Goal: Task Accomplishment & Management: Use online tool/utility

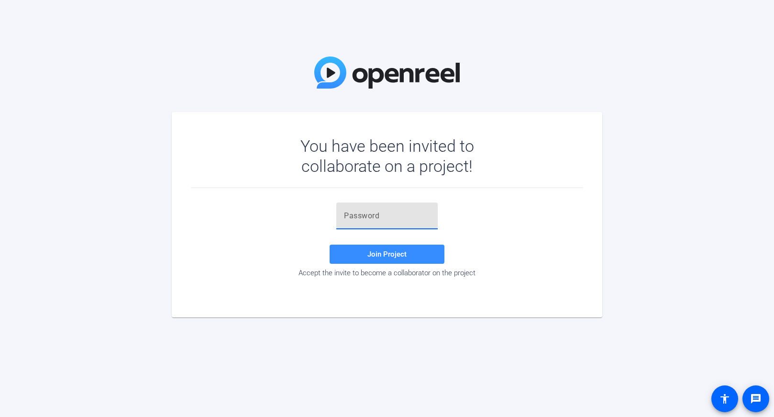
click at [353, 216] on input "text" at bounding box center [387, 215] width 86 height 11
paste input "Ra9OT5"
type input "Ra9OT5"
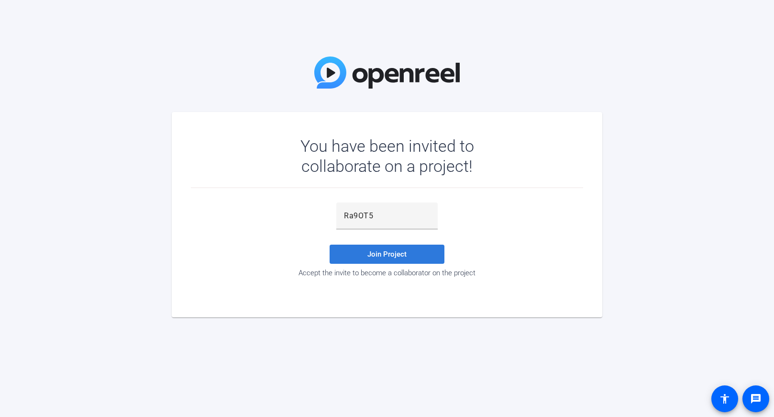
click at [395, 255] on span "Join Project" at bounding box center [387, 254] width 39 height 9
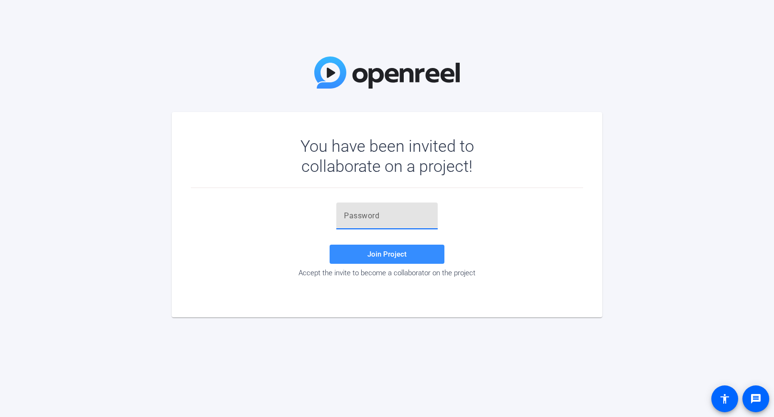
click at [392, 218] on input "text" at bounding box center [387, 215] width 86 height 11
paste input "OrvlBr"
type input "OrvlBr"
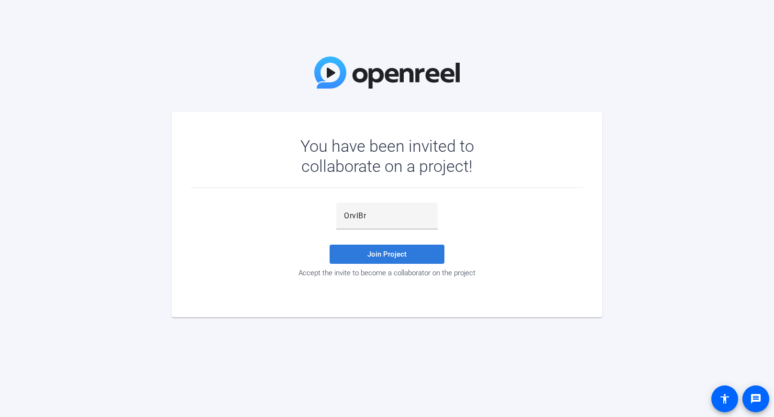
click at [382, 253] on span "Join Project" at bounding box center [387, 254] width 39 height 9
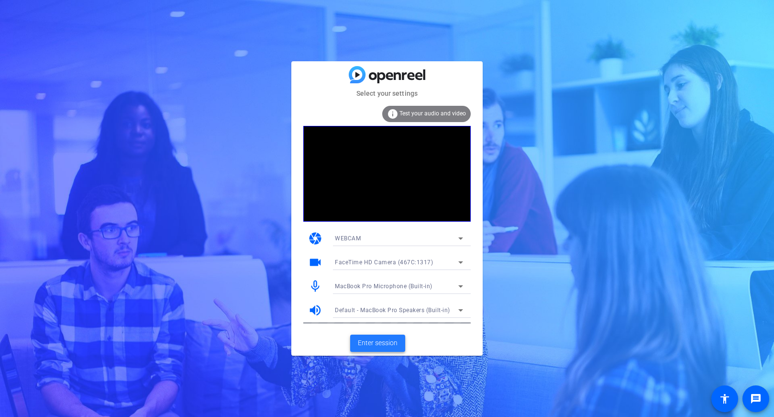
click at [388, 341] on span "Enter session" at bounding box center [378, 343] width 40 height 10
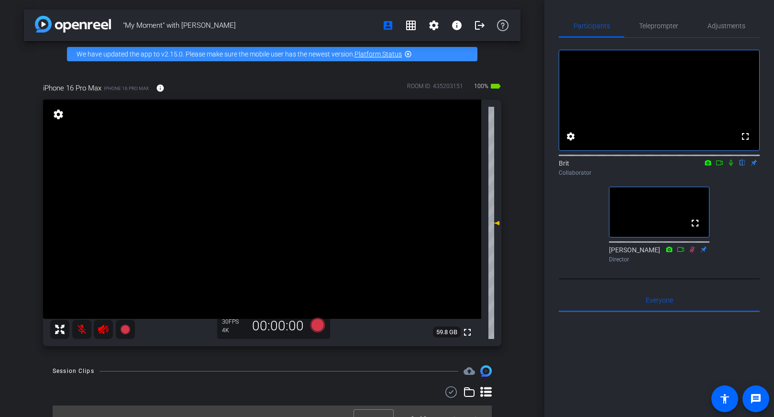
click at [730, 166] on icon at bounding box center [731, 163] width 4 height 6
click at [436, 27] on mat-icon "settings" at bounding box center [433, 25] width 11 height 11
click at [449, 42] on span "Session Settings" at bounding box center [455, 45] width 50 height 11
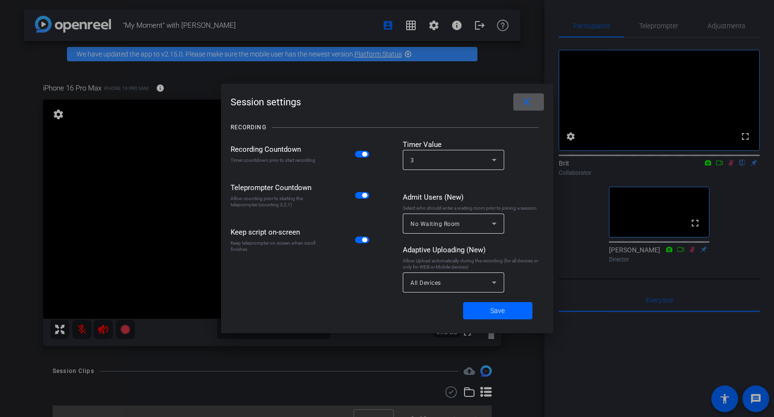
click at [446, 283] on div "All Devices" at bounding box center [451, 283] width 81 height 12
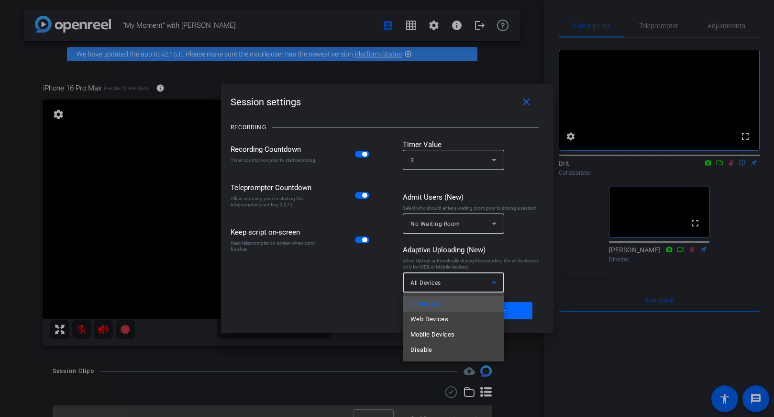
click at [386, 268] on div at bounding box center [387, 208] width 774 height 417
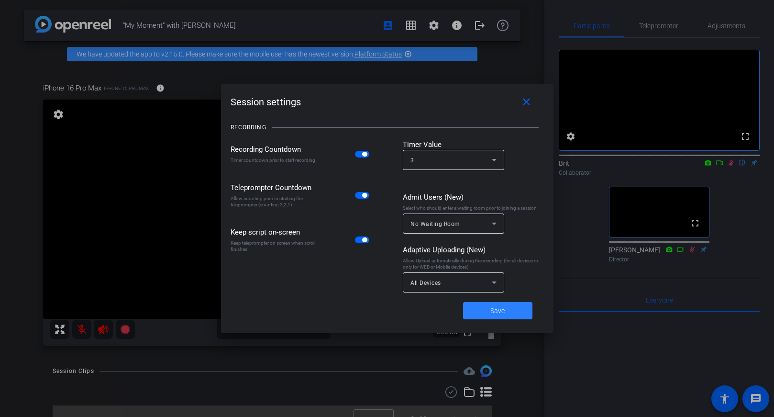
click at [511, 304] on span at bounding box center [497, 310] width 69 height 23
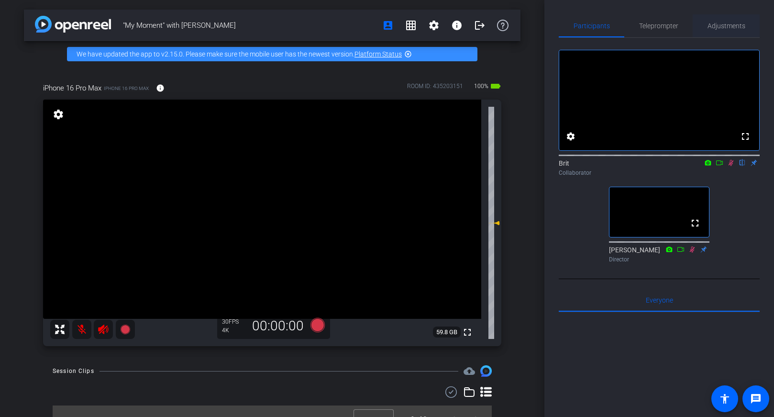
click at [714, 27] on span "Adjustments" at bounding box center [727, 25] width 38 height 7
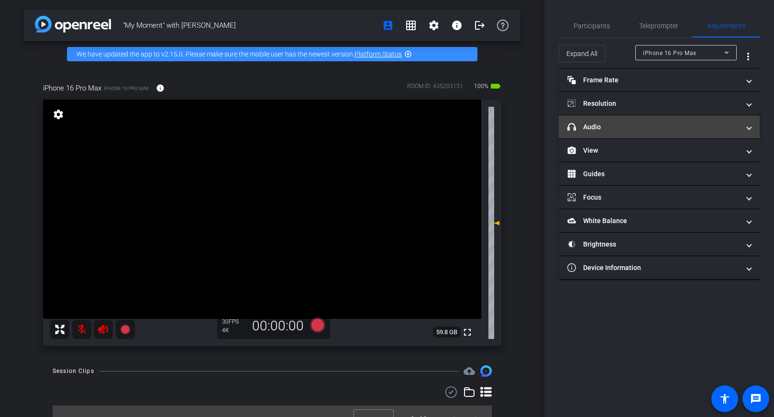
click at [602, 127] on mat-panel-title "headphone icon Audio" at bounding box center [654, 127] width 172 height 10
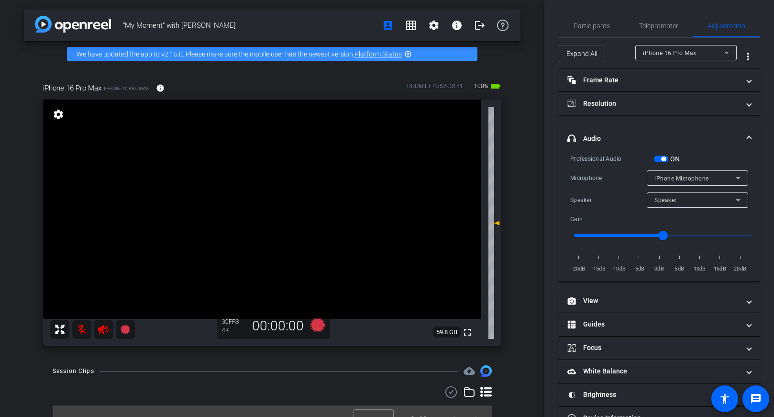
click at [664, 173] on div "iPhone Microphone" at bounding box center [695, 178] width 81 height 12
click at [664, 173] on div at bounding box center [387, 208] width 774 height 417
click at [607, 131] on mat-expansion-panel-header "headphone icon Audio" at bounding box center [659, 138] width 201 height 31
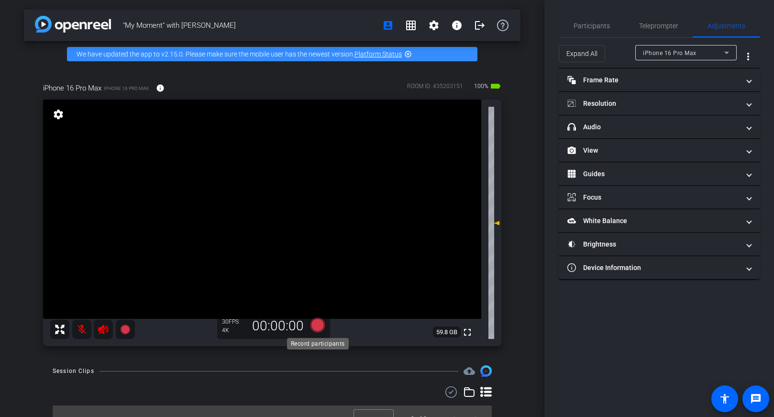
click at [320, 326] on icon at bounding box center [318, 325] width 14 height 14
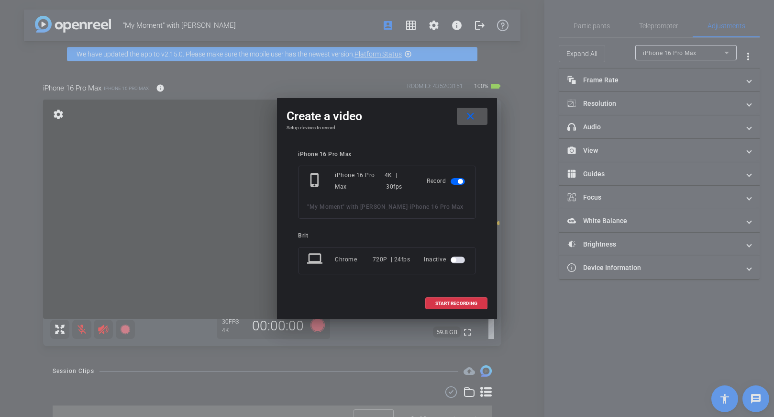
click at [476, 115] on span at bounding box center [472, 116] width 31 height 23
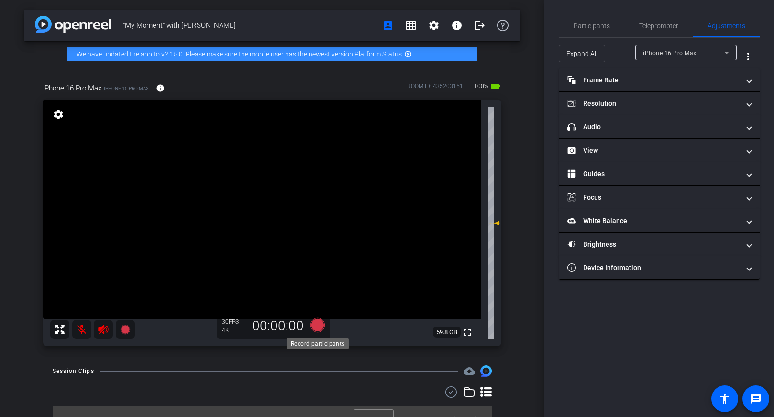
click at [320, 327] on icon at bounding box center [318, 325] width 14 height 14
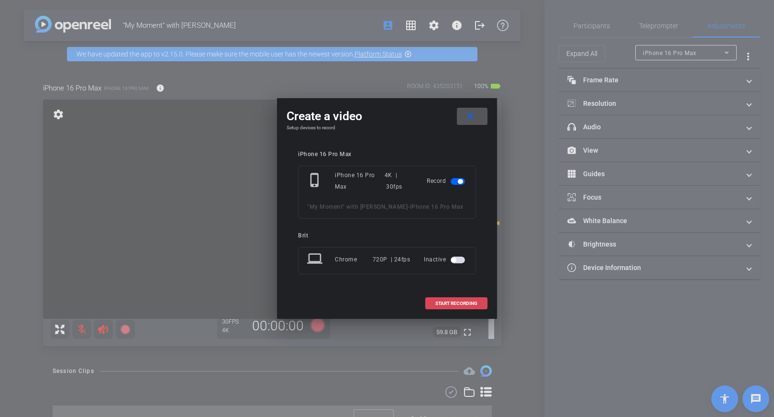
click at [453, 302] on span "START RECORDING" at bounding box center [456, 303] width 42 height 5
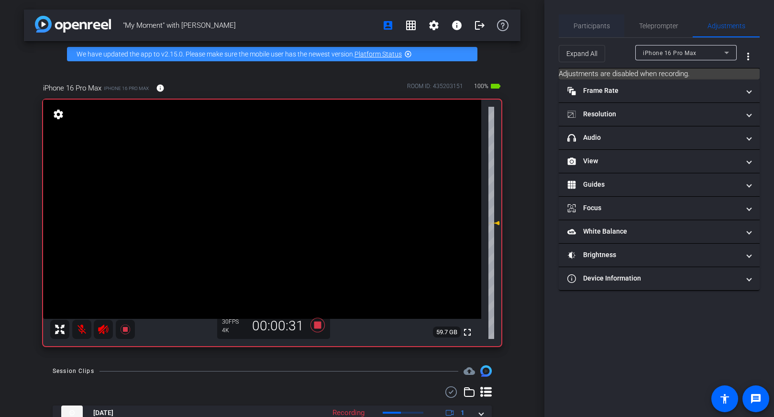
click at [593, 22] on span "Participants" at bounding box center [592, 25] width 36 height 7
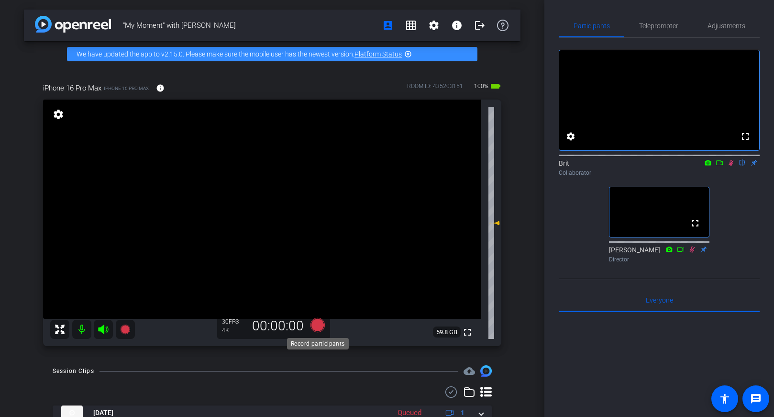
click at [320, 327] on icon at bounding box center [318, 325] width 14 height 14
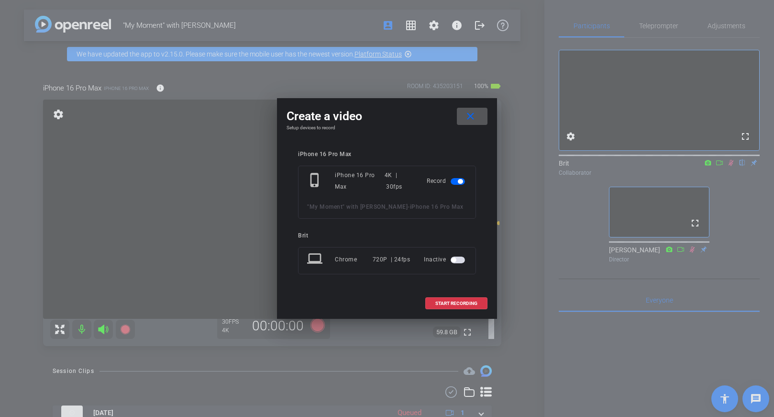
click at [472, 125] on span at bounding box center [472, 116] width 31 height 23
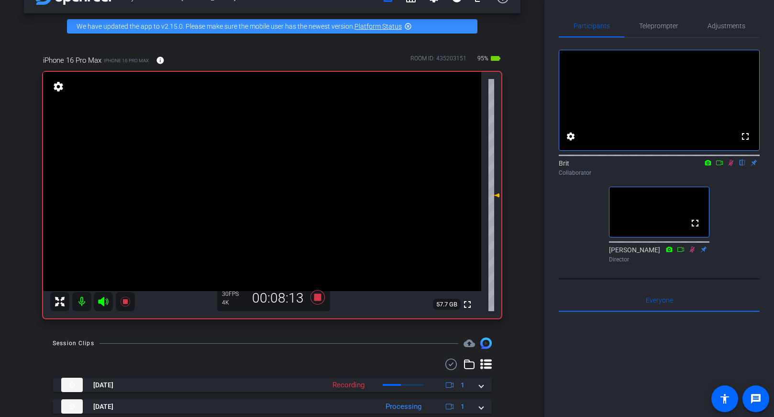
scroll to position [59, 0]
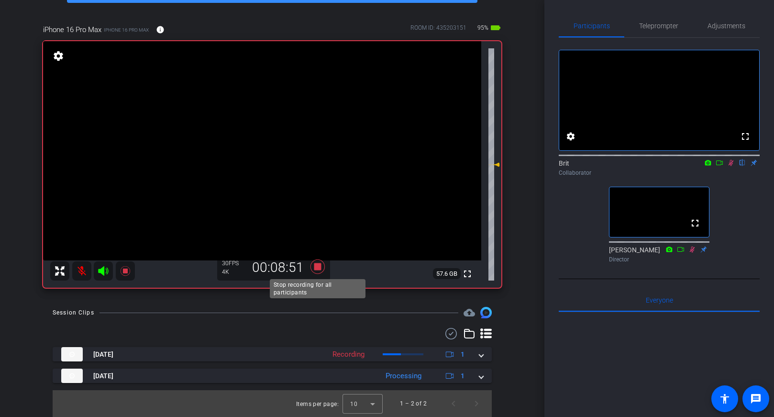
click at [320, 267] on icon at bounding box center [318, 266] width 14 height 14
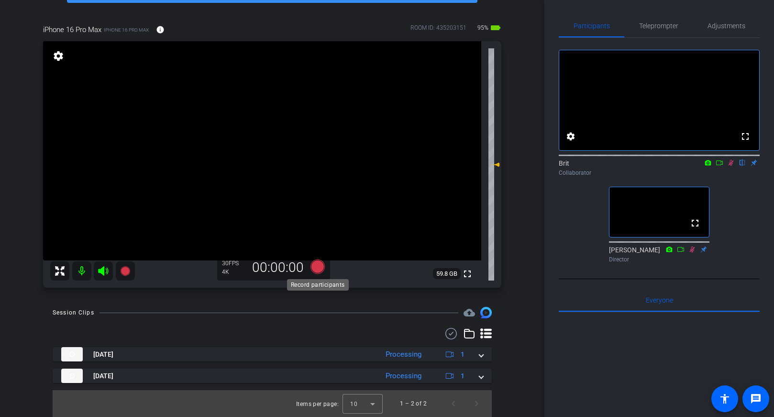
click at [314, 265] on icon at bounding box center [318, 266] width 14 height 14
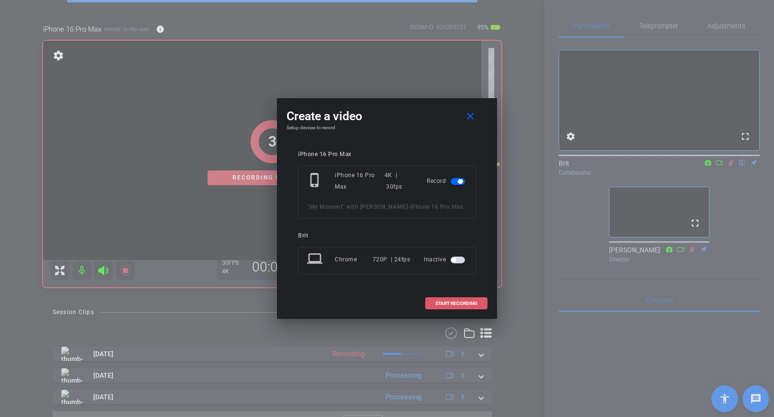
click at [444, 305] on span "START RECORDING" at bounding box center [456, 303] width 42 height 5
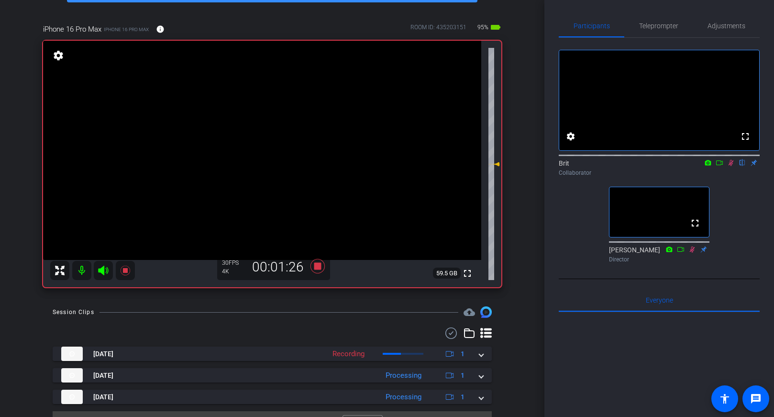
scroll to position [80, 0]
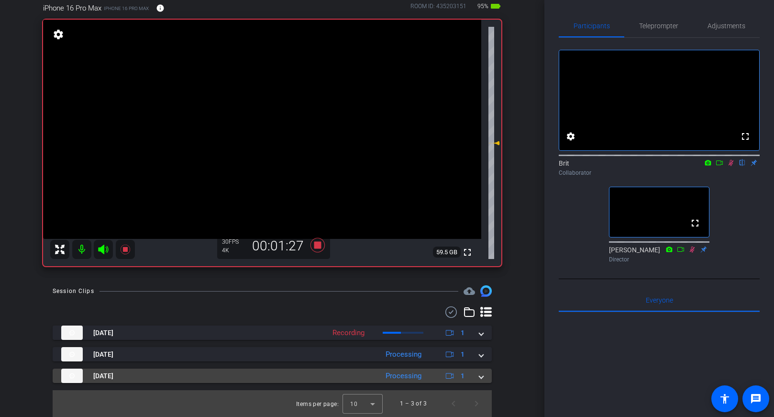
click at [478, 374] on div "[DATE] Processing 1" at bounding box center [270, 375] width 418 height 14
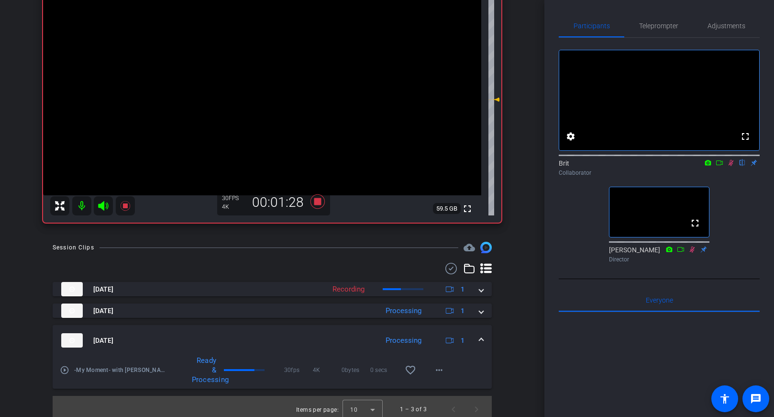
scroll to position [130, 0]
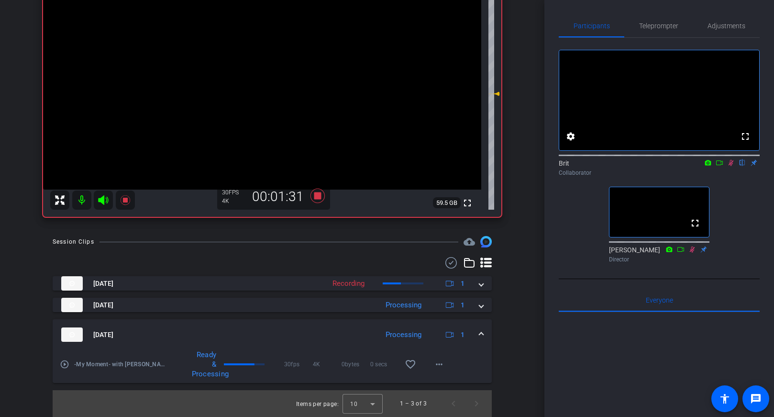
click at [484, 330] on mat-expansion-panel-header "[DATE] Processing 1" at bounding box center [272, 334] width 439 height 31
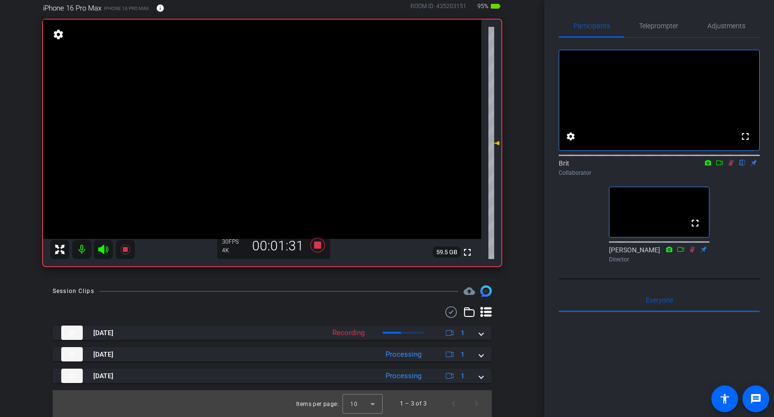
scroll to position [80, 0]
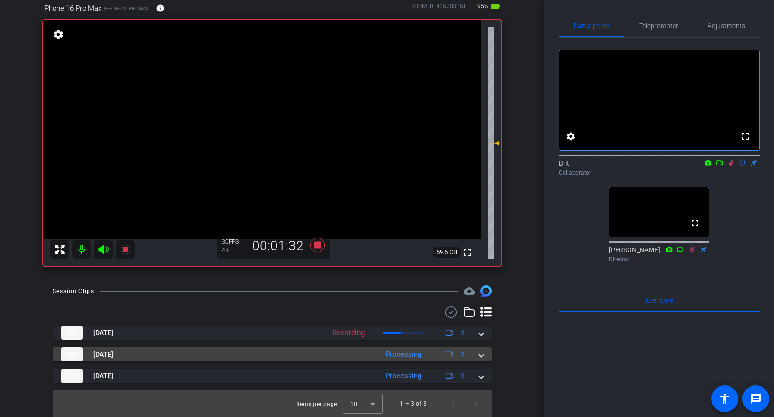
click at [483, 355] on span at bounding box center [482, 354] width 4 height 10
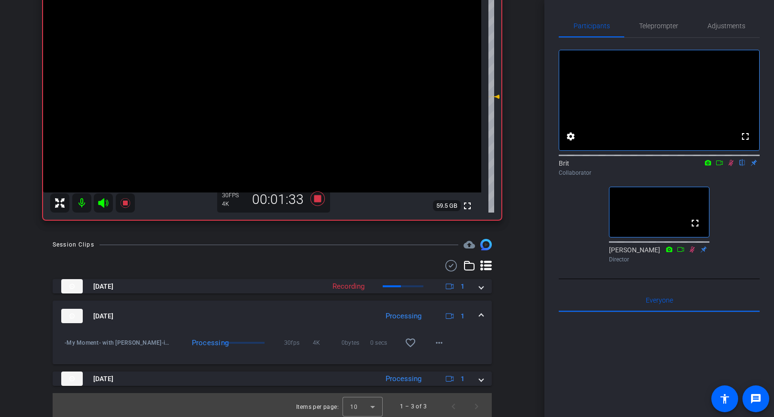
scroll to position [127, 0]
click at [485, 309] on mat-expansion-panel-header "[DATE] Processing 1" at bounding box center [272, 315] width 439 height 31
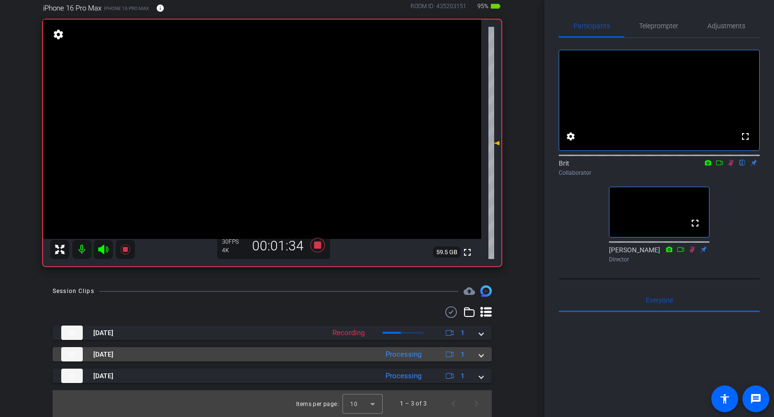
scroll to position [80, 0]
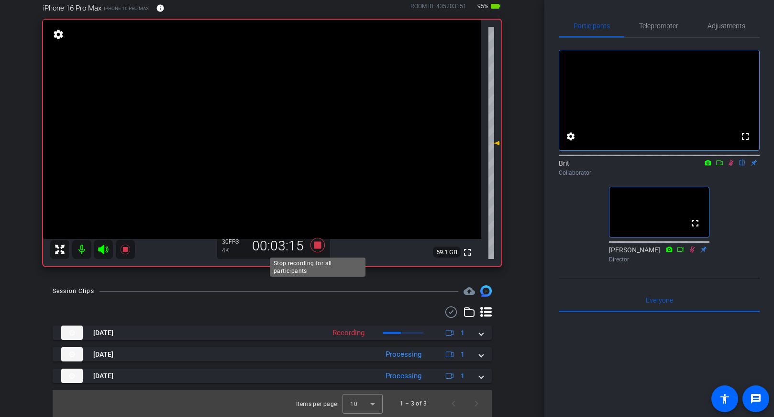
click at [320, 247] on icon at bounding box center [318, 245] width 14 height 14
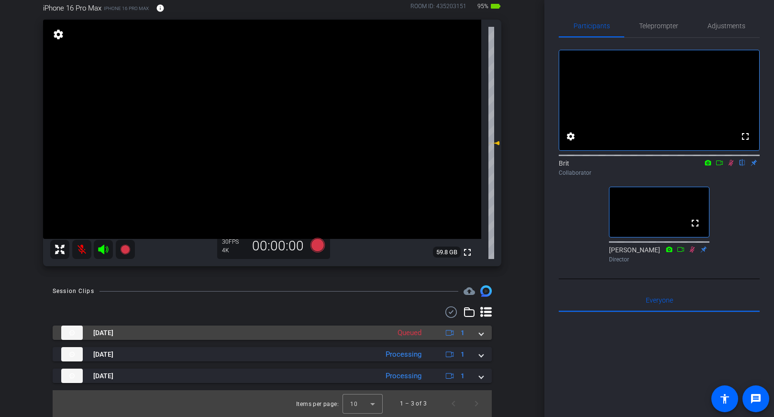
click at [482, 335] on span at bounding box center [482, 333] width 4 height 10
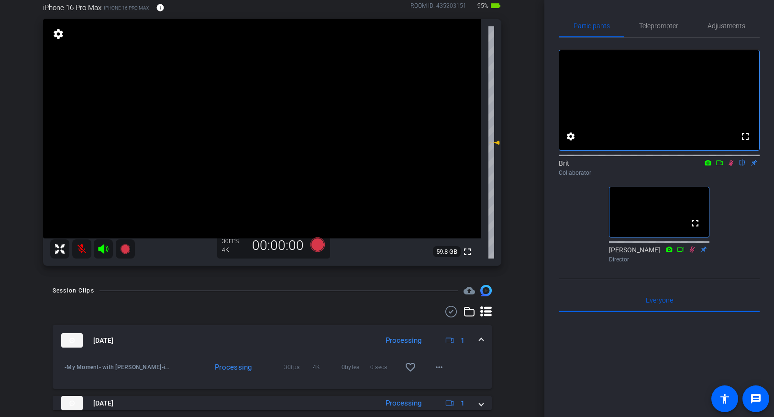
click at [482, 342] on span at bounding box center [482, 340] width 4 height 10
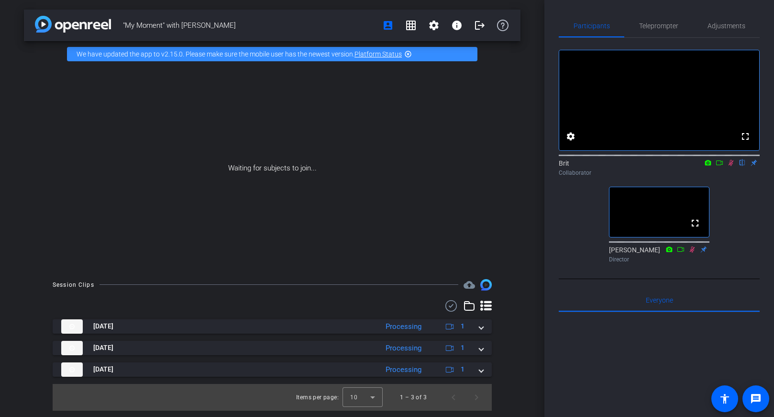
scroll to position [0, 0]
click at [731, 166] on icon at bounding box center [731, 162] width 8 height 7
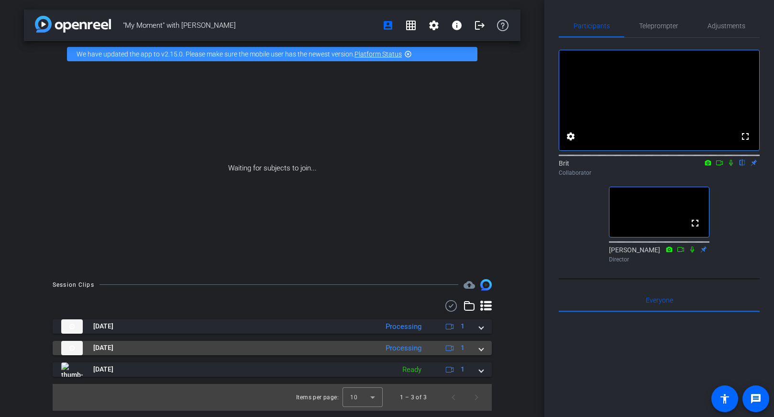
click at [479, 349] on div "[DATE] Processing 1" at bounding box center [270, 348] width 418 height 14
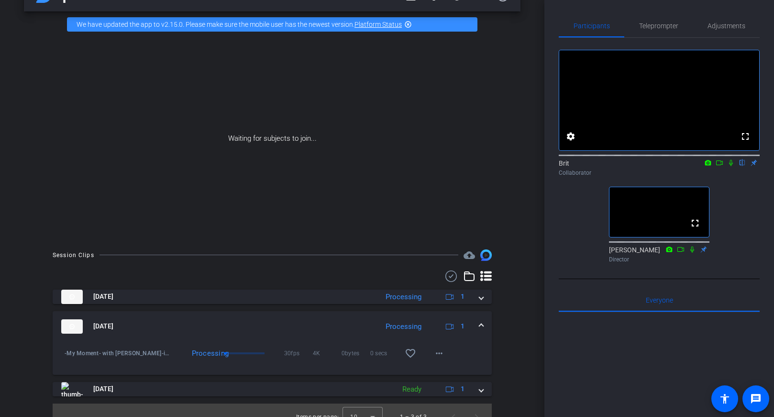
scroll to position [43, 0]
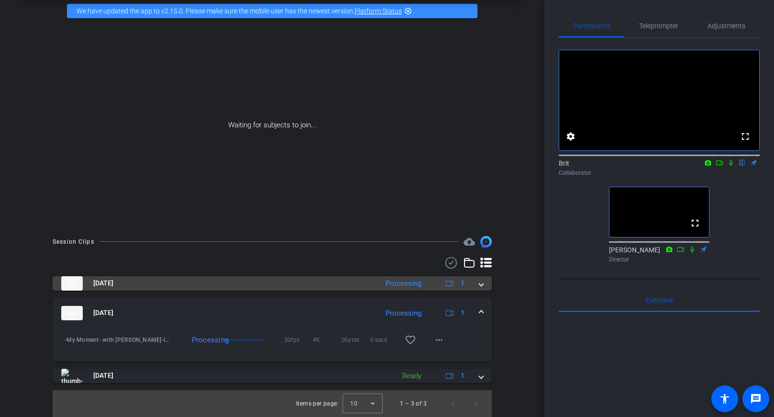
click at [485, 284] on mat-expansion-panel-header "[DATE] Processing 1" at bounding box center [272, 283] width 439 height 14
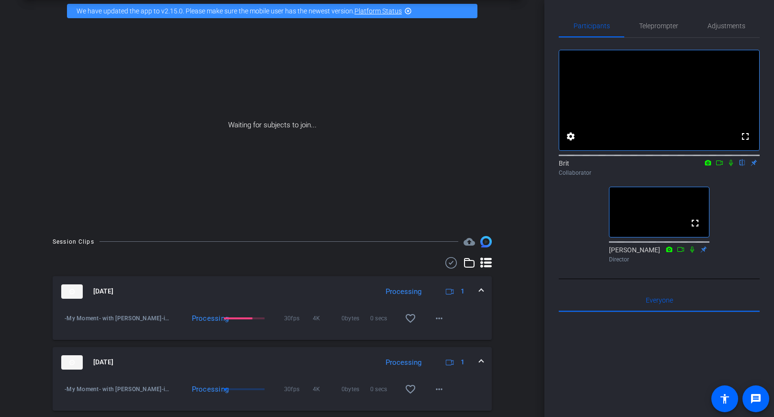
click at [484, 290] on mat-expansion-panel-header "[DATE] Processing 1" at bounding box center [272, 291] width 439 height 31
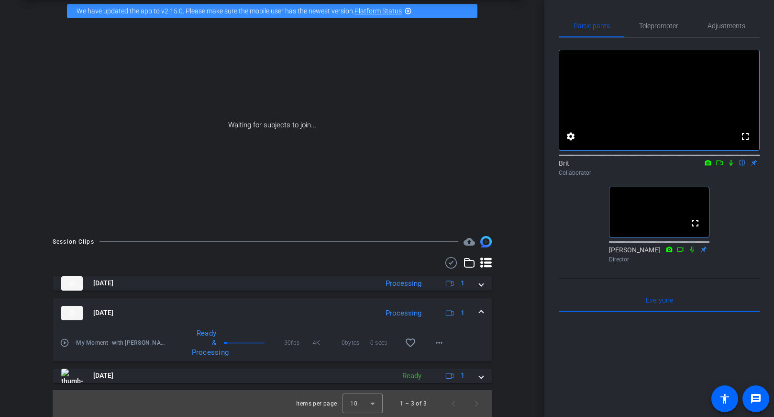
click at [481, 308] on span at bounding box center [482, 313] width 4 height 10
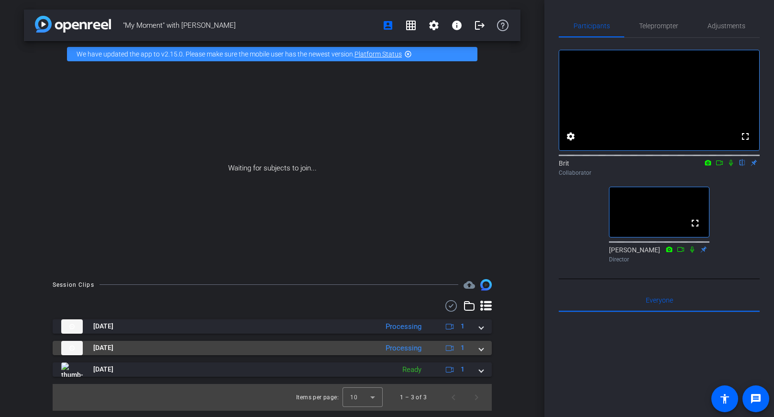
scroll to position [0, 0]
click at [482, 345] on span at bounding box center [482, 348] width 4 height 10
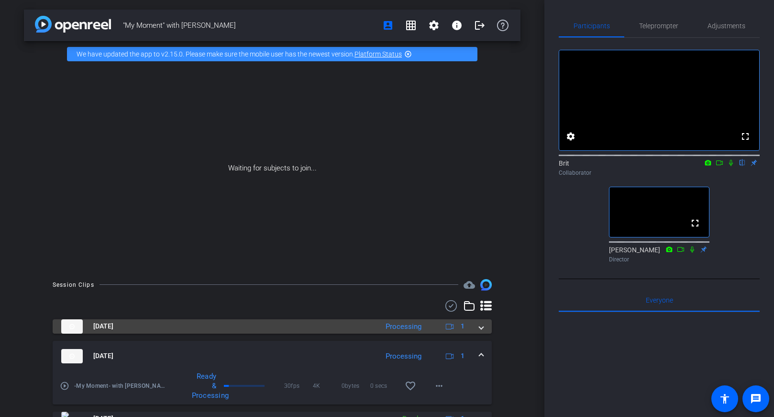
click at [482, 327] on span at bounding box center [482, 326] width 4 height 10
